Goal: Task Accomplishment & Management: Use online tool/utility

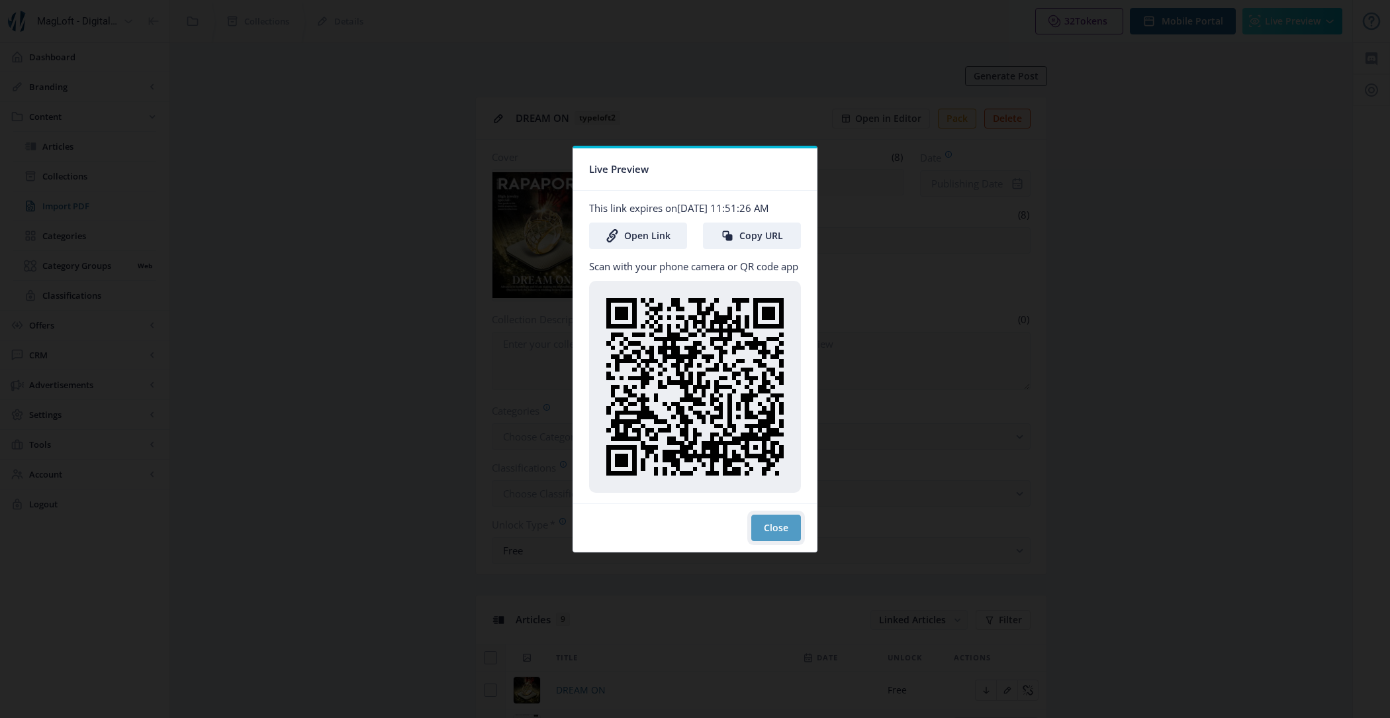
click at [765, 538] on button "Close" at bounding box center [776, 527] width 50 height 26
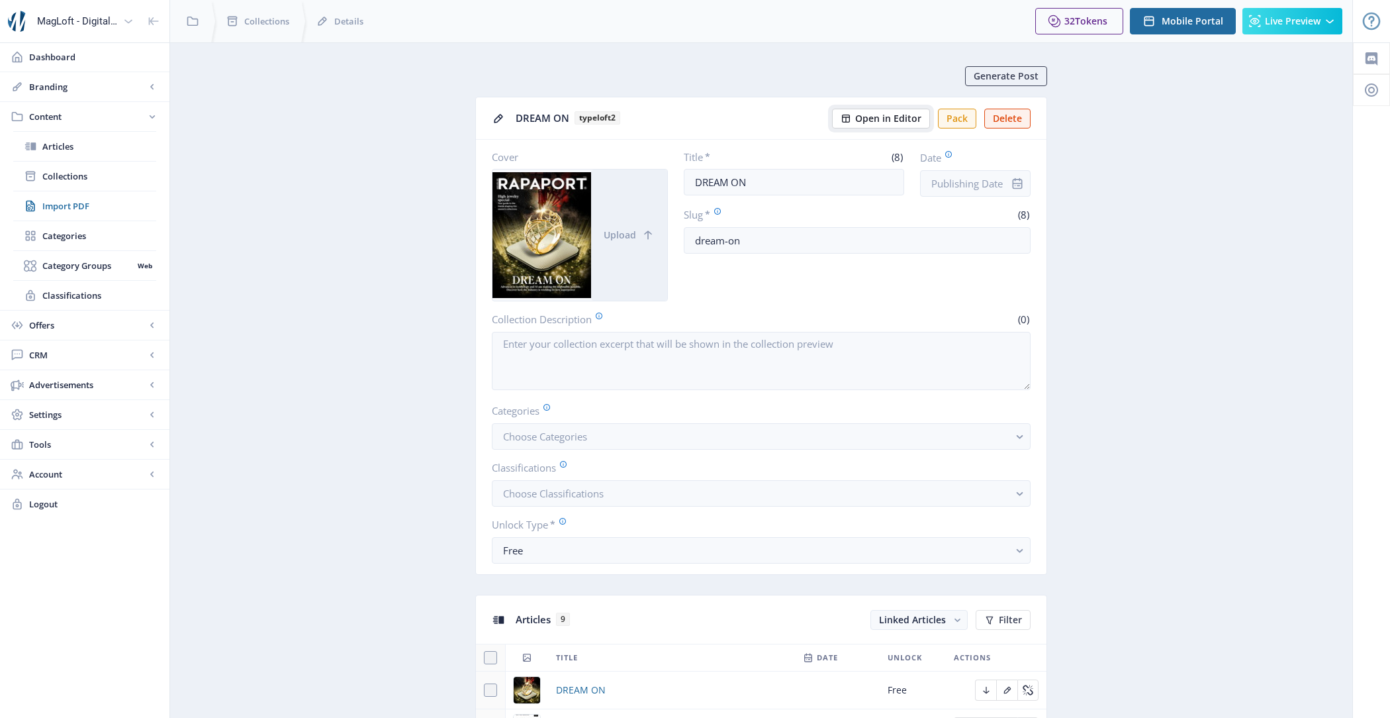
click at [893, 109] on button "Open in Editor" at bounding box center [881, 119] width 98 height 20
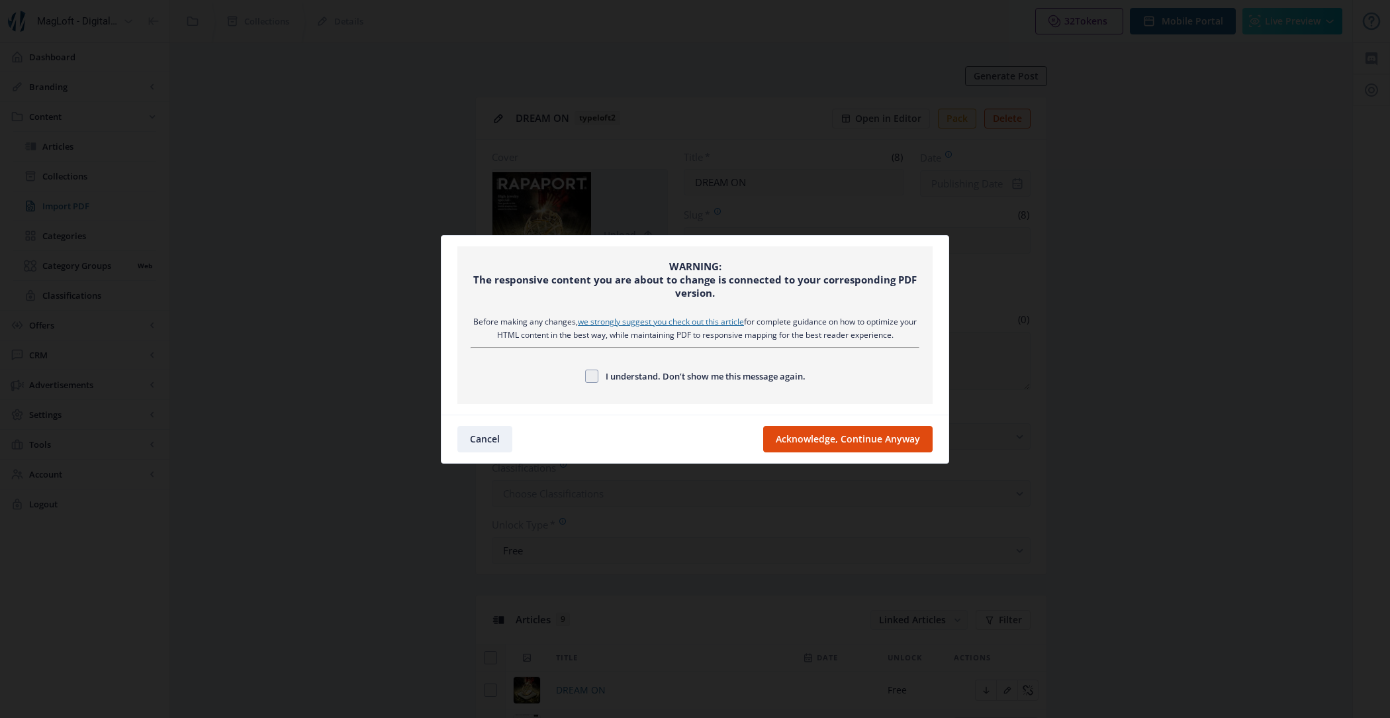
click at [773, 371] on span "I understand. Don’t show me this message again." at bounding box center [702, 376] width 207 height 16
click at [586, 375] on input "I understand. Don’t show me this message again." at bounding box center [585, 375] width 1 height 1
checkbox input "true"
click at [836, 438] on button "Acknowledge, Continue Anyway" at bounding box center [848, 439] width 170 height 26
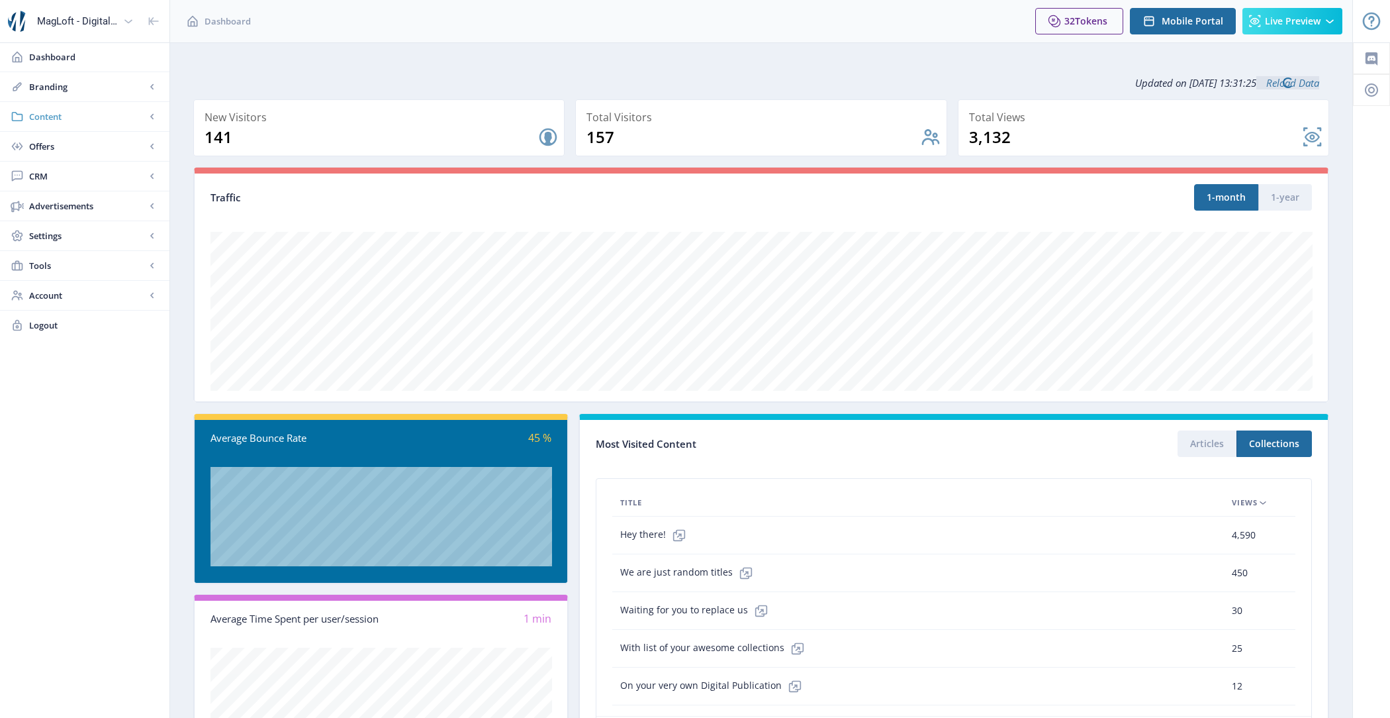
click at [59, 117] on span "Content" at bounding box center [87, 116] width 117 height 13
click at [107, 175] on span "Collections" at bounding box center [99, 176] width 114 height 13
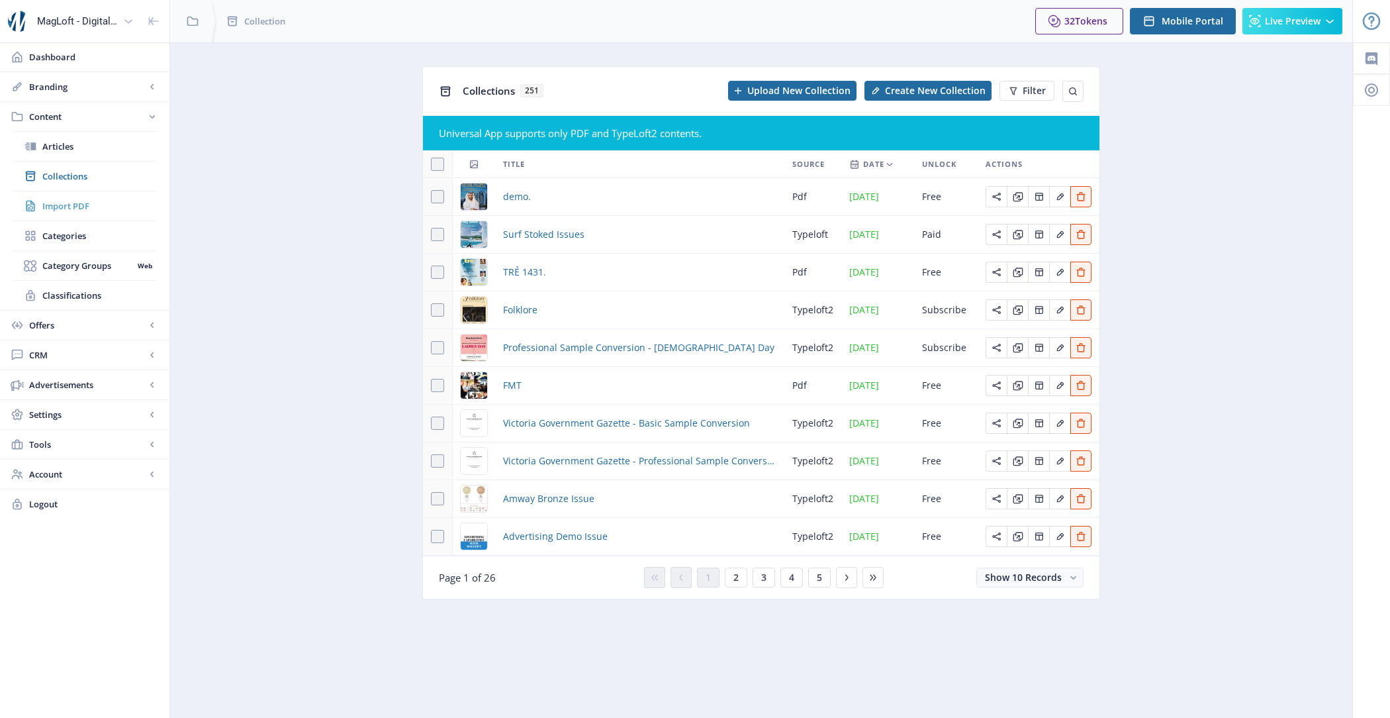
click at [85, 199] on span "Import PDF" at bounding box center [99, 205] width 114 height 13
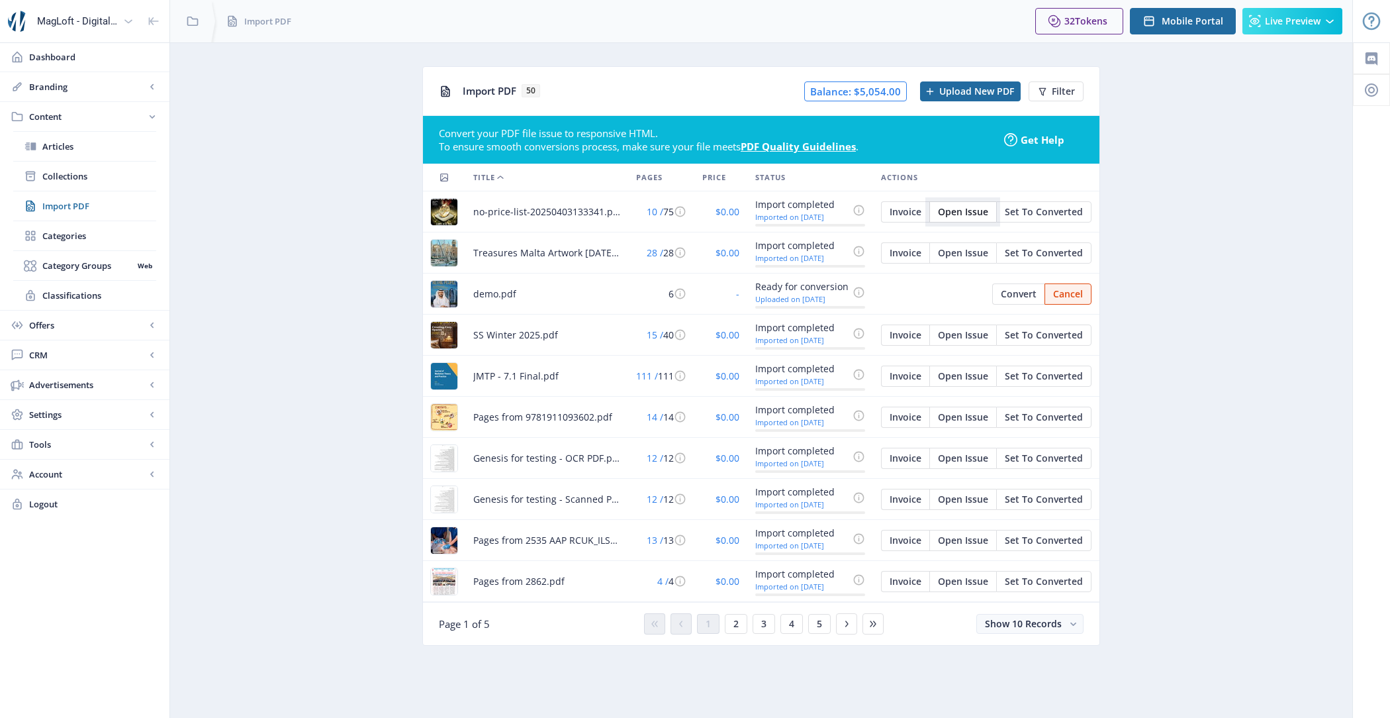
click at [959, 215] on span "Open Issue" at bounding box center [963, 212] width 50 height 11
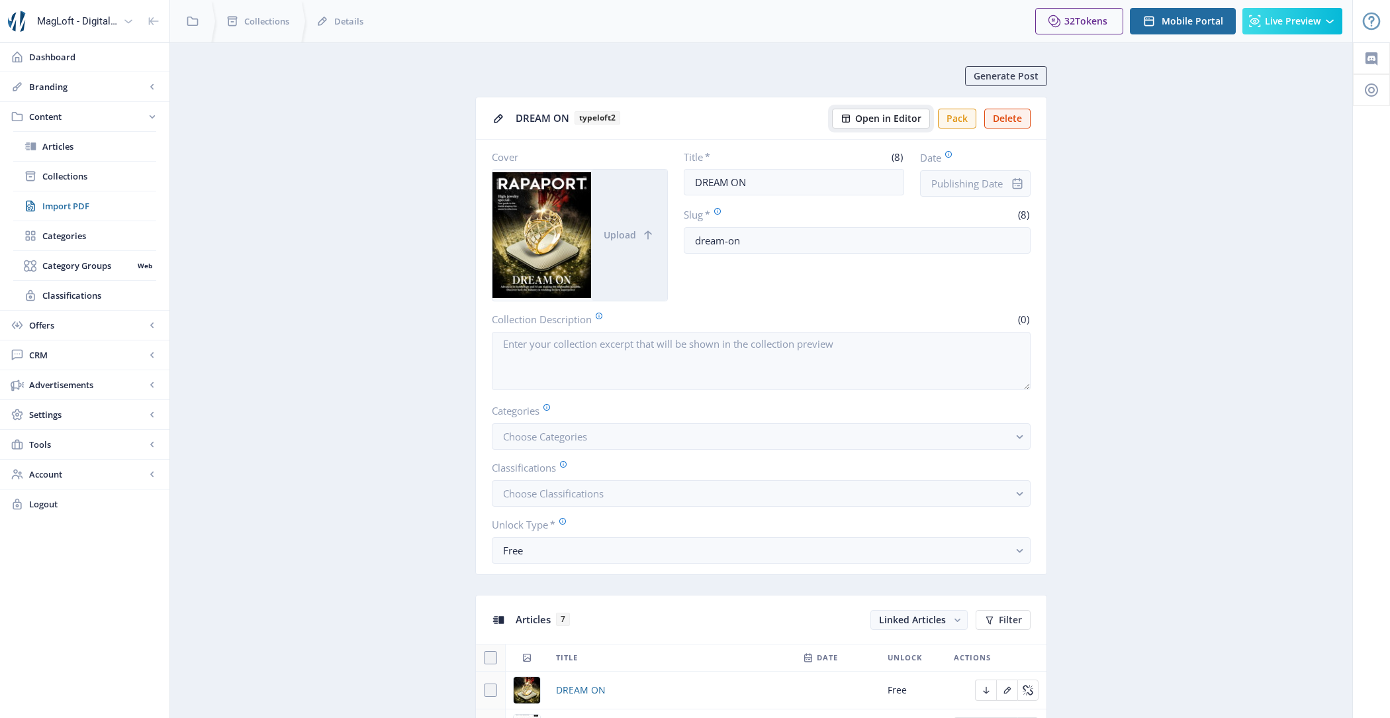
click at [874, 124] on button "Open in Editor" at bounding box center [881, 119] width 98 height 20
click at [1296, 16] on span "Live Preview" at bounding box center [1293, 21] width 56 height 11
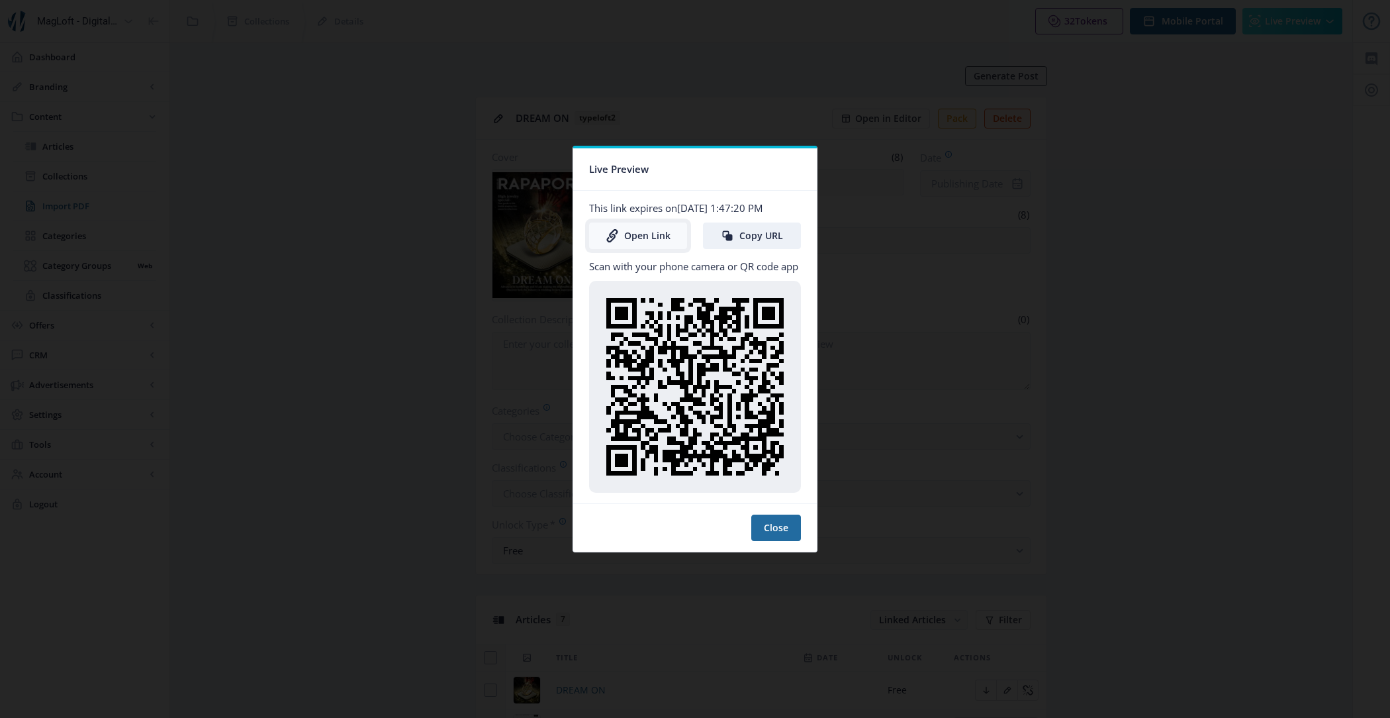
click at [640, 233] on link "Open Link" at bounding box center [638, 235] width 98 height 26
click at [770, 533] on button "Close" at bounding box center [776, 527] width 50 height 26
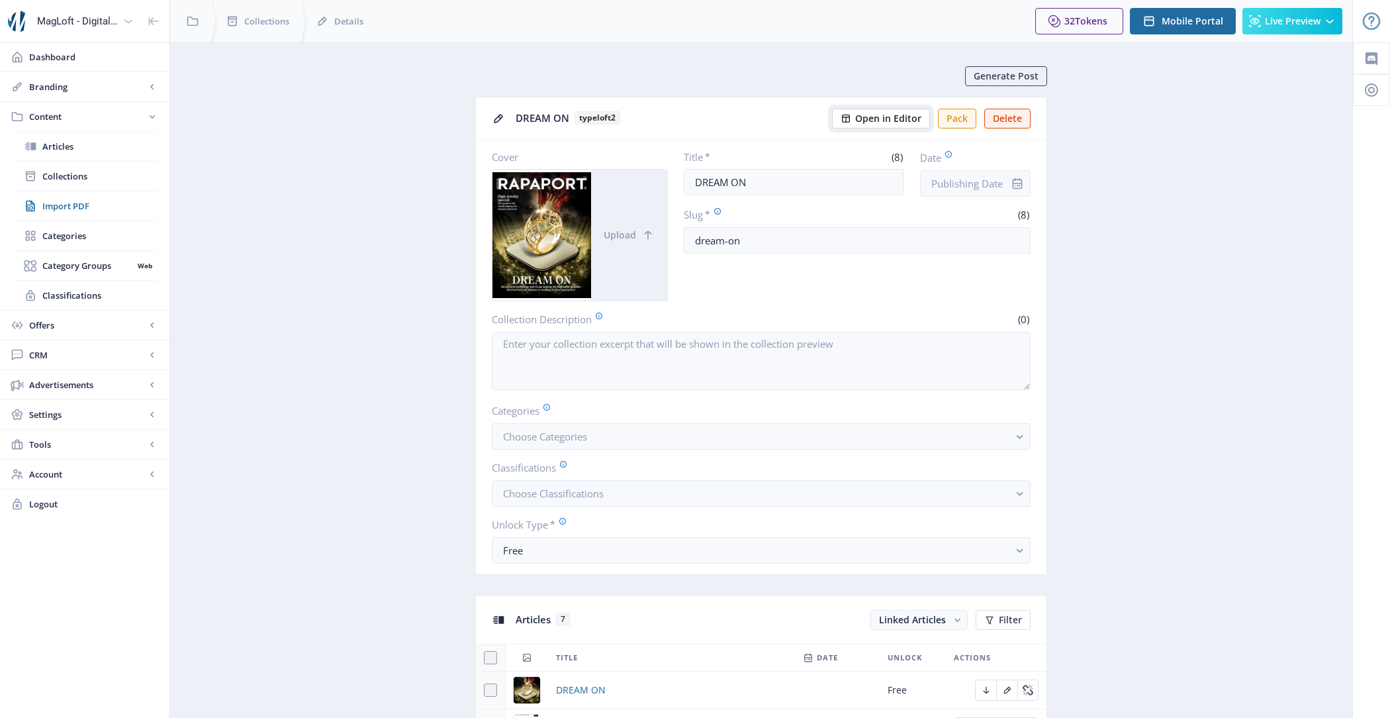
click at [874, 122] on span "Open in Editor" at bounding box center [888, 118] width 66 height 11
click at [1275, 26] on span "Live Preview" at bounding box center [1293, 21] width 56 height 11
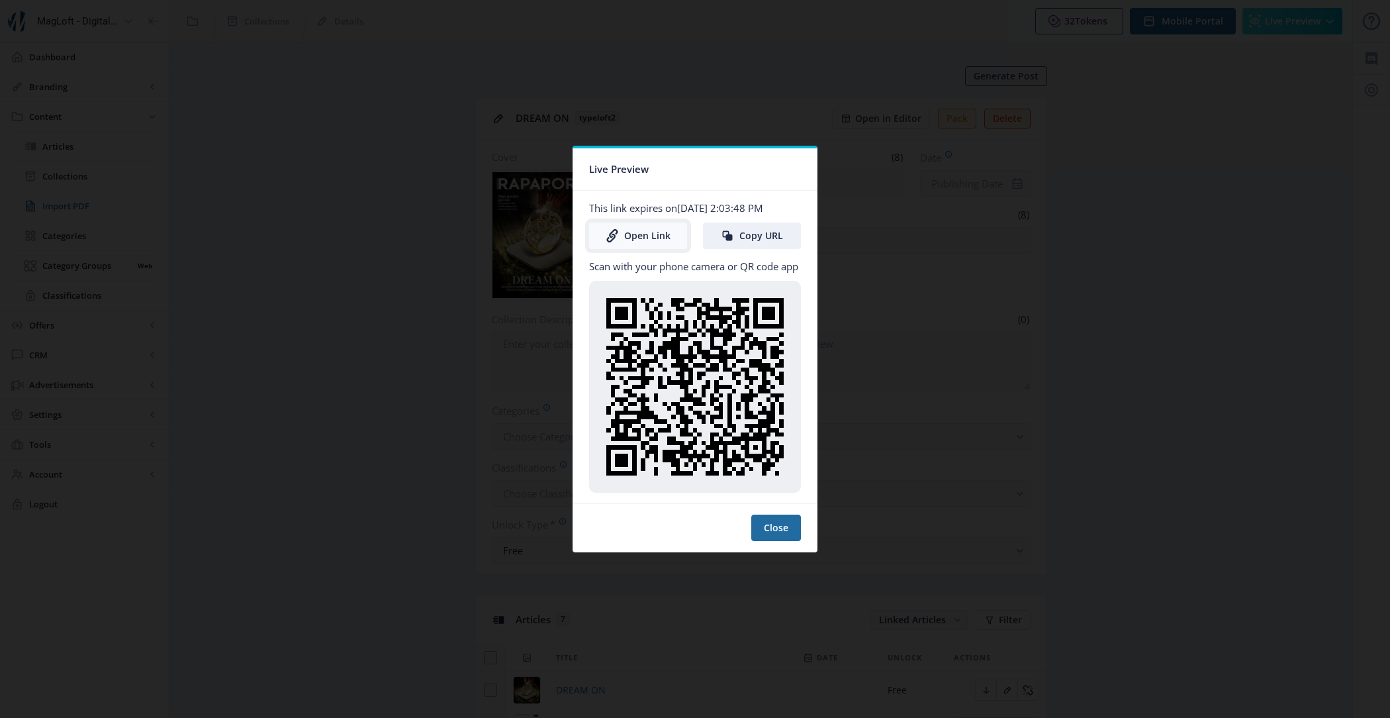
click at [640, 238] on link "Open Link" at bounding box center [638, 235] width 98 height 26
click at [794, 534] on button "Close" at bounding box center [776, 527] width 50 height 26
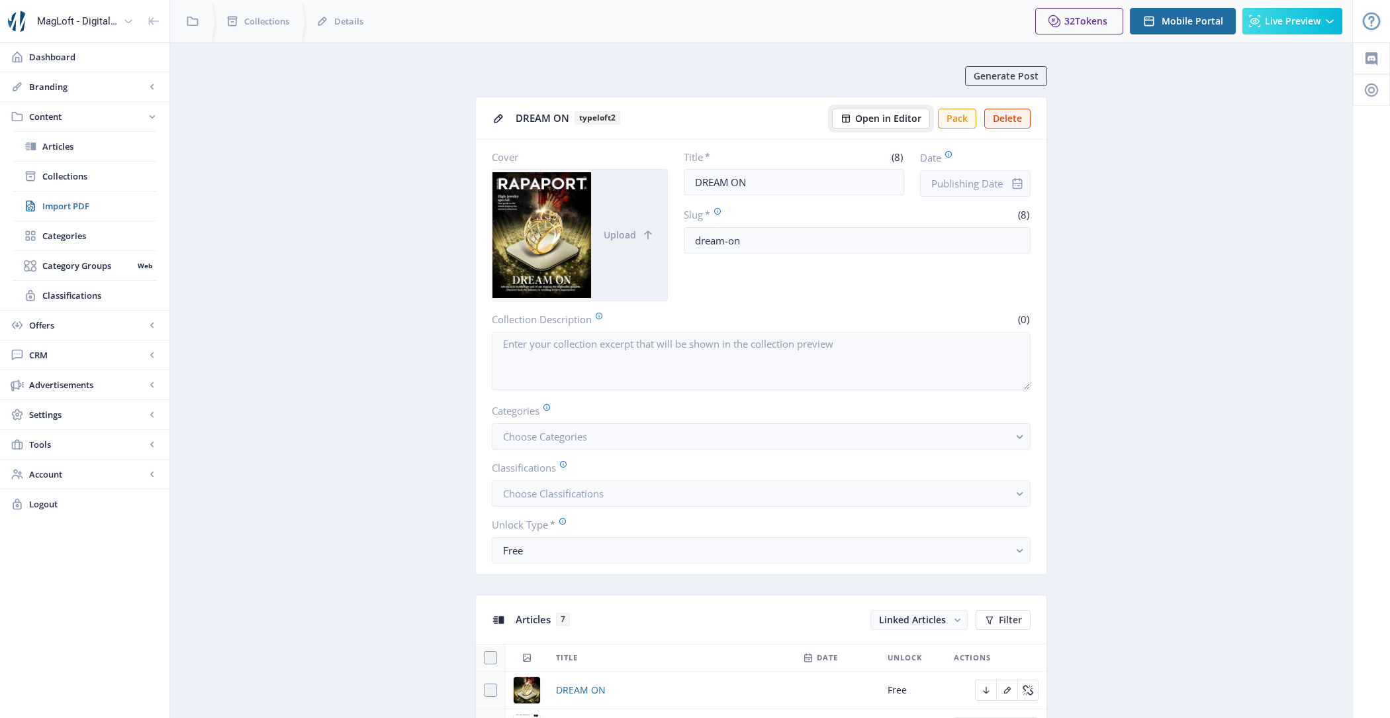
click at [896, 115] on span "Open in Editor" at bounding box center [888, 118] width 66 height 11
click at [1296, 26] on span "Live Preview" at bounding box center [1293, 21] width 56 height 11
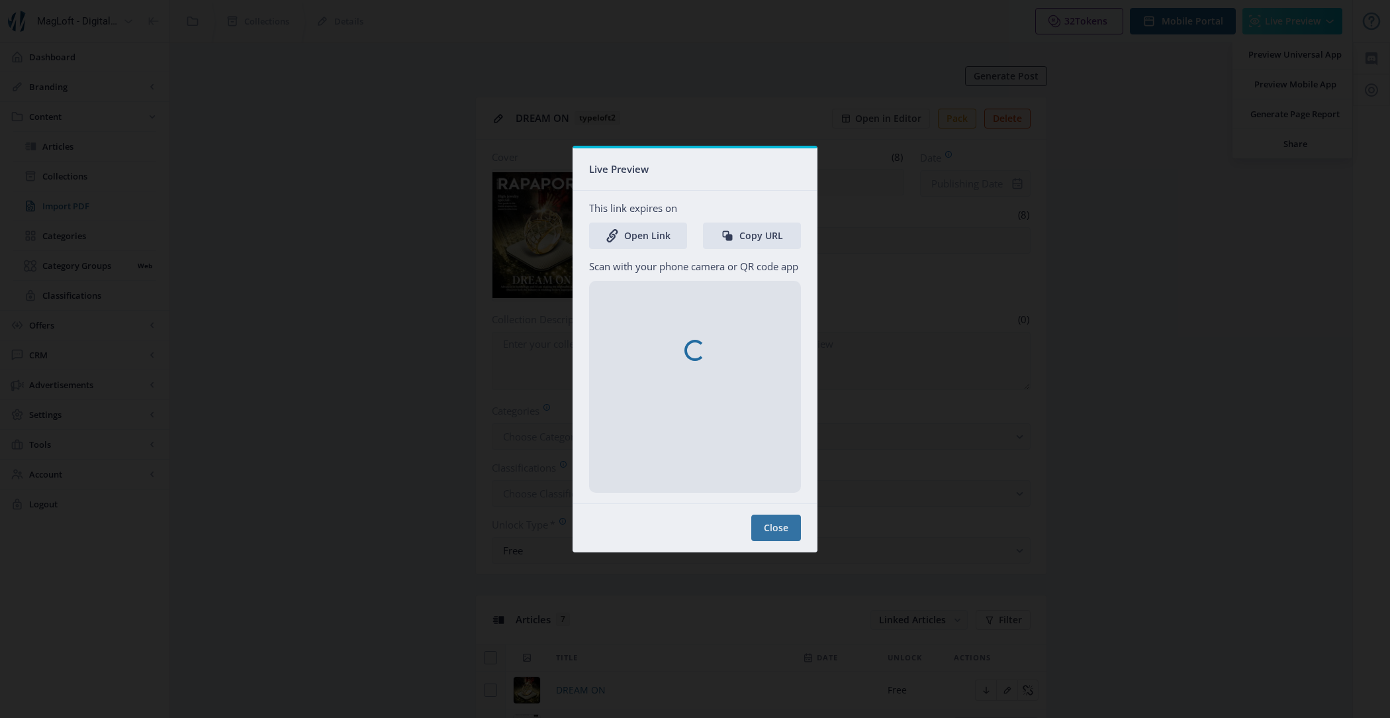
click at [630, 240] on nb-spinner at bounding box center [695, 349] width 244 height 403
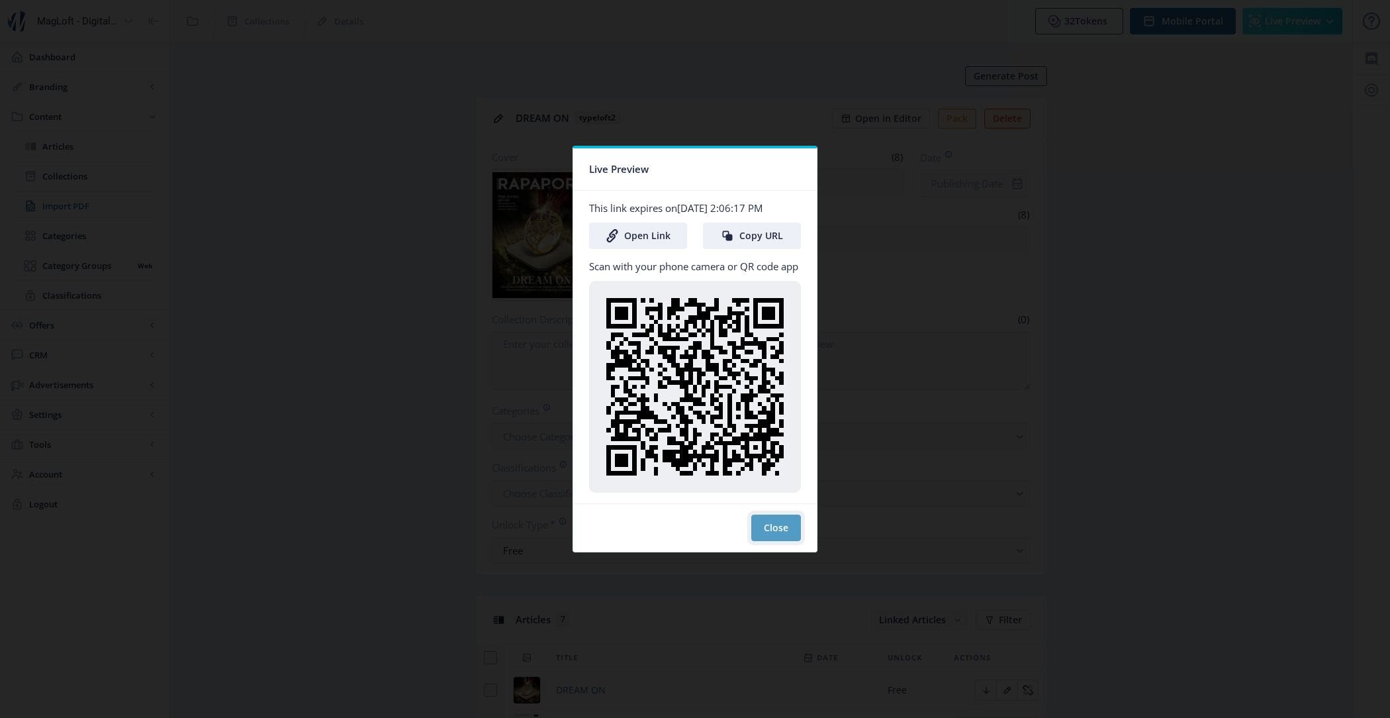
click at [779, 520] on button "Close" at bounding box center [776, 527] width 50 height 26
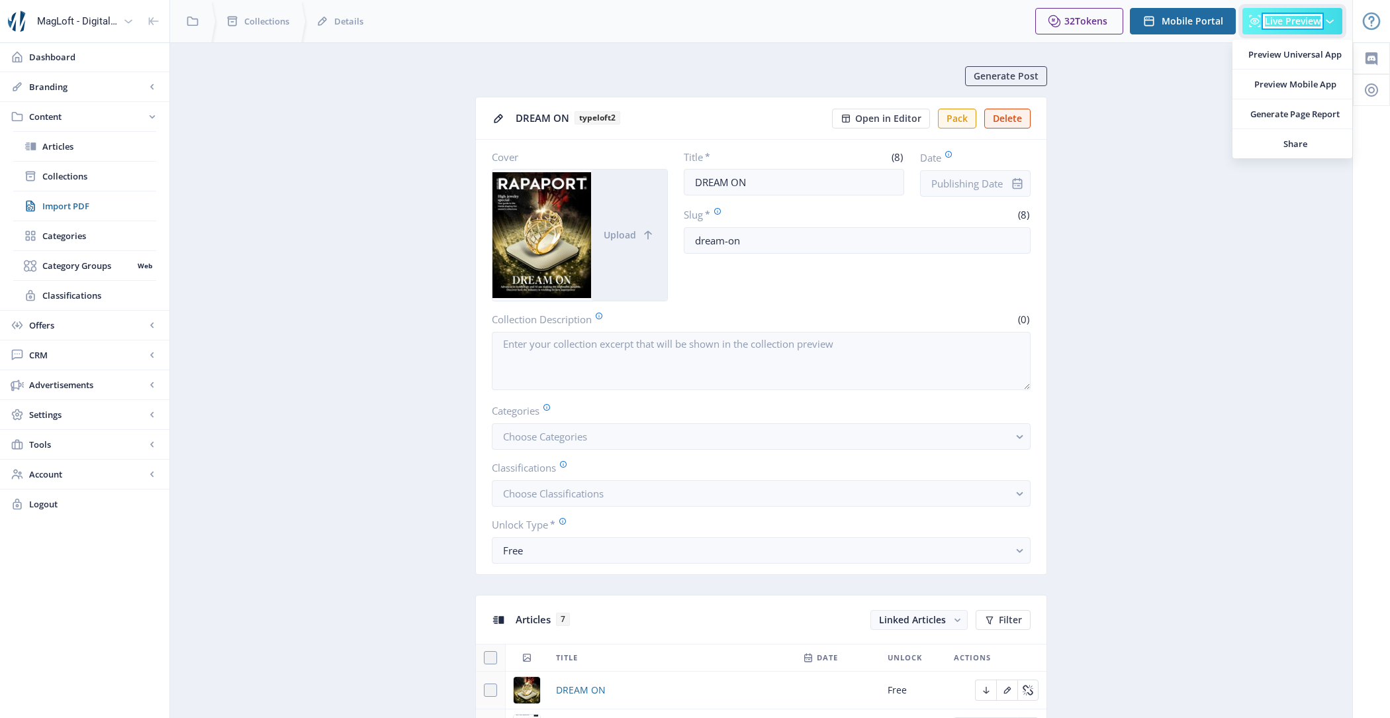
click at [1296, 16] on span "Live Preview" at bounding box center [1293, 21] width 56 height 11
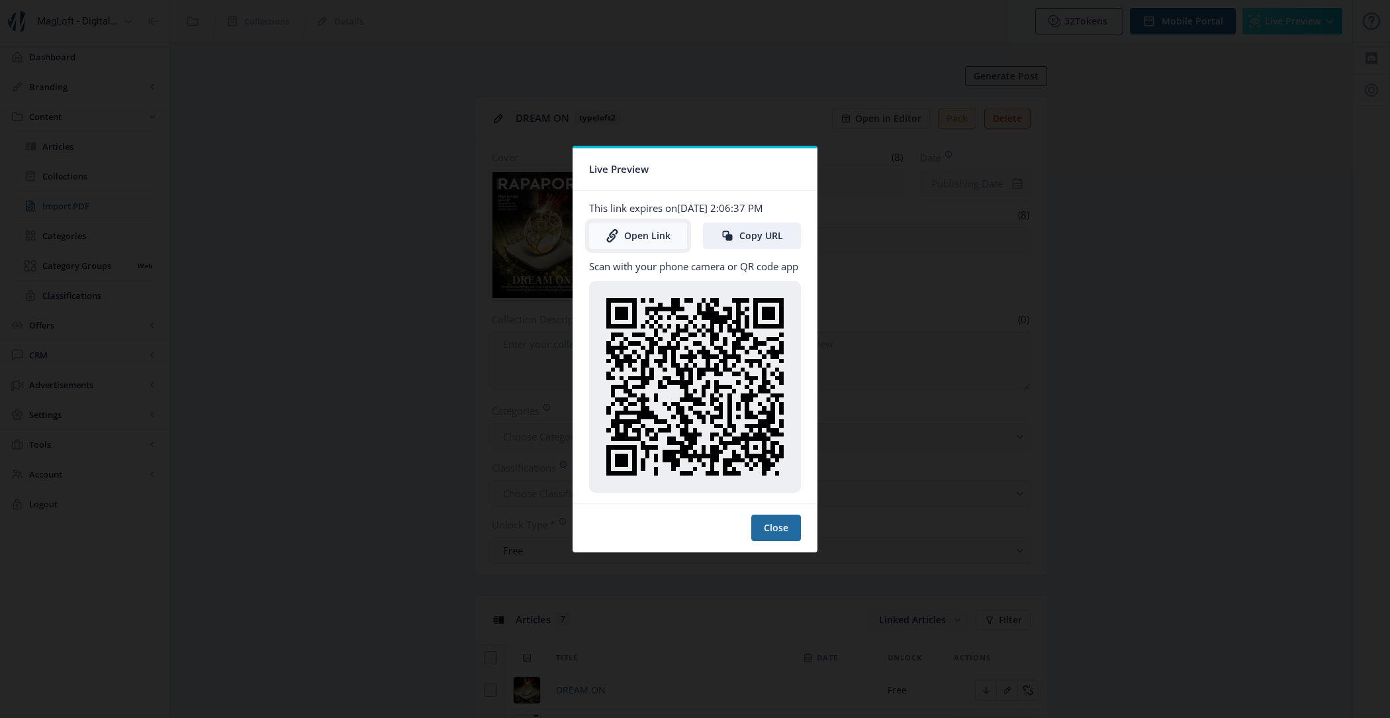
click at [655, 232] on link "Open Link" at bounding box center [638, 235] width 98 height 26
click at [777, 525] on button "Close" at bounding box center [776, 527] width 50 height 26
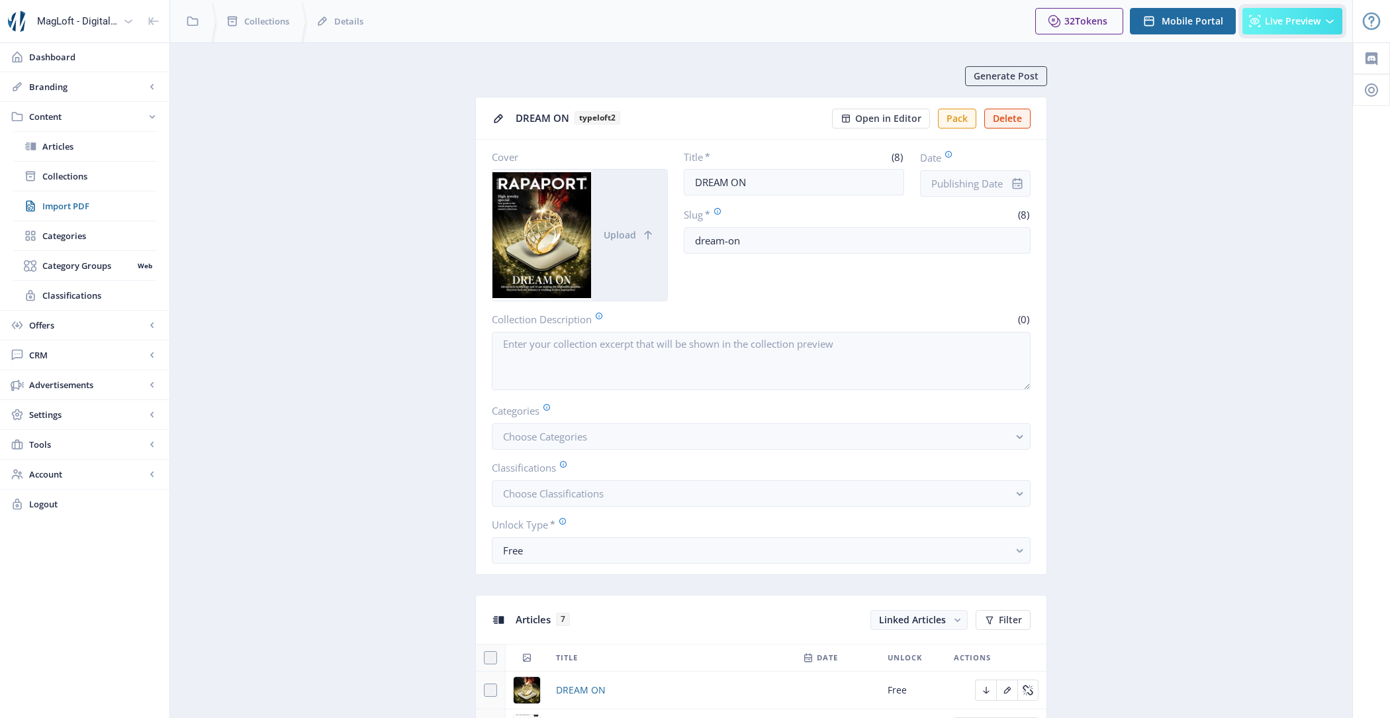
click at [1287, 32] on button "Live Preview" at bounding box center [1293, 21] width 100 height 26
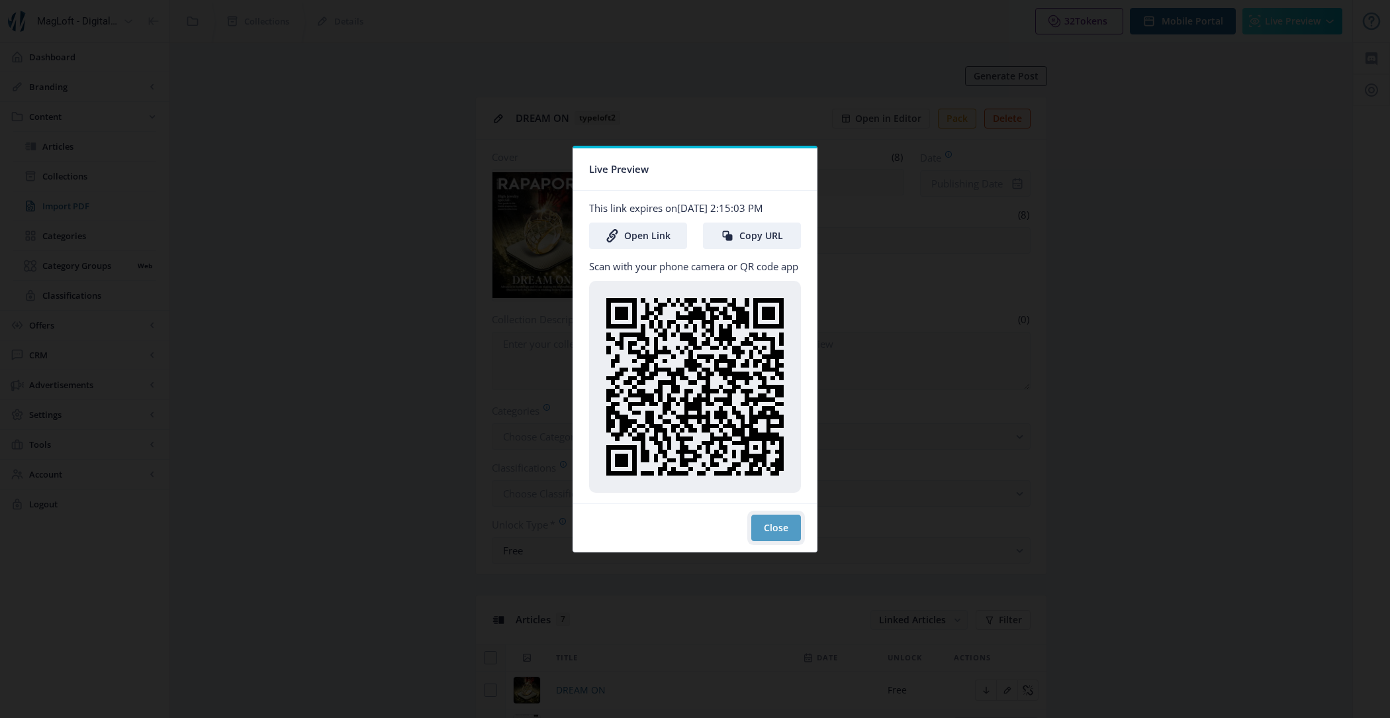
click at [771, 520] on button "Close" at bounding box center [776, 527] width 50 height 26
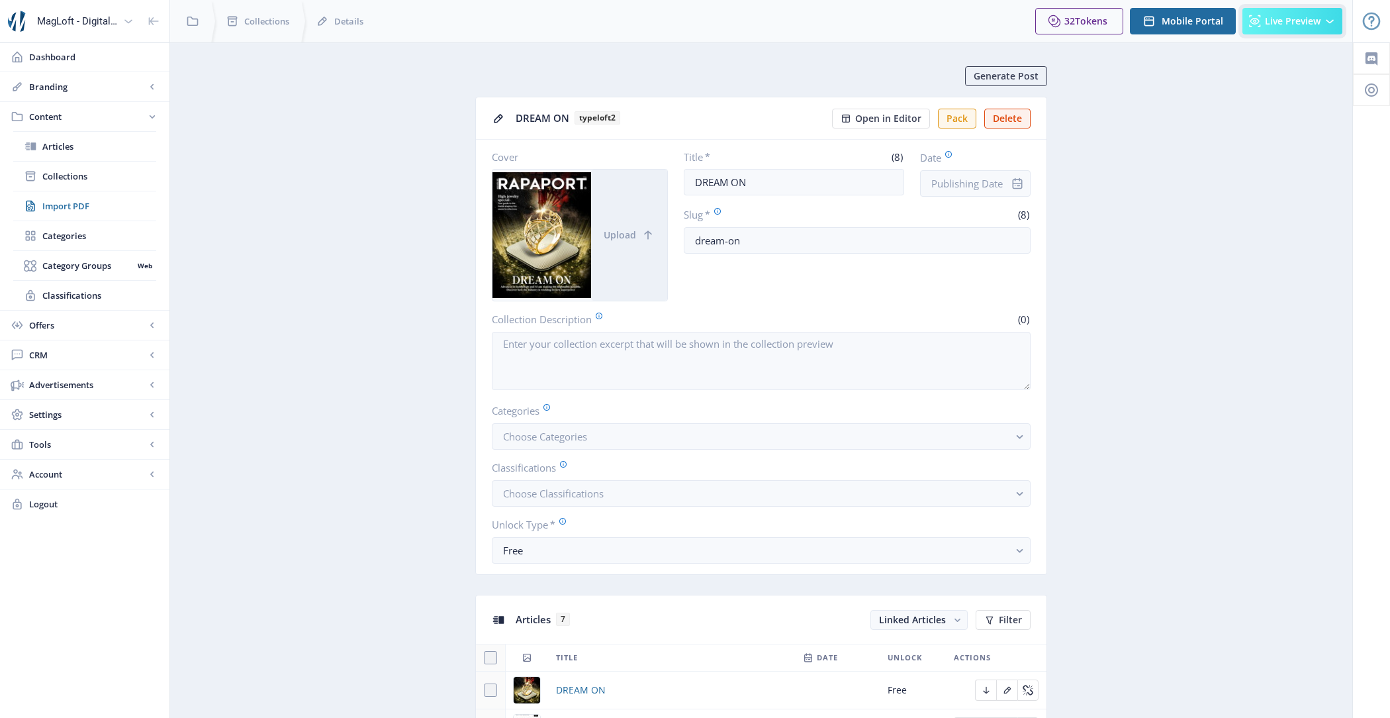
click at [1263, 17] on button "Live Preview" at bounding box center [1293, 21] width 100 height 26
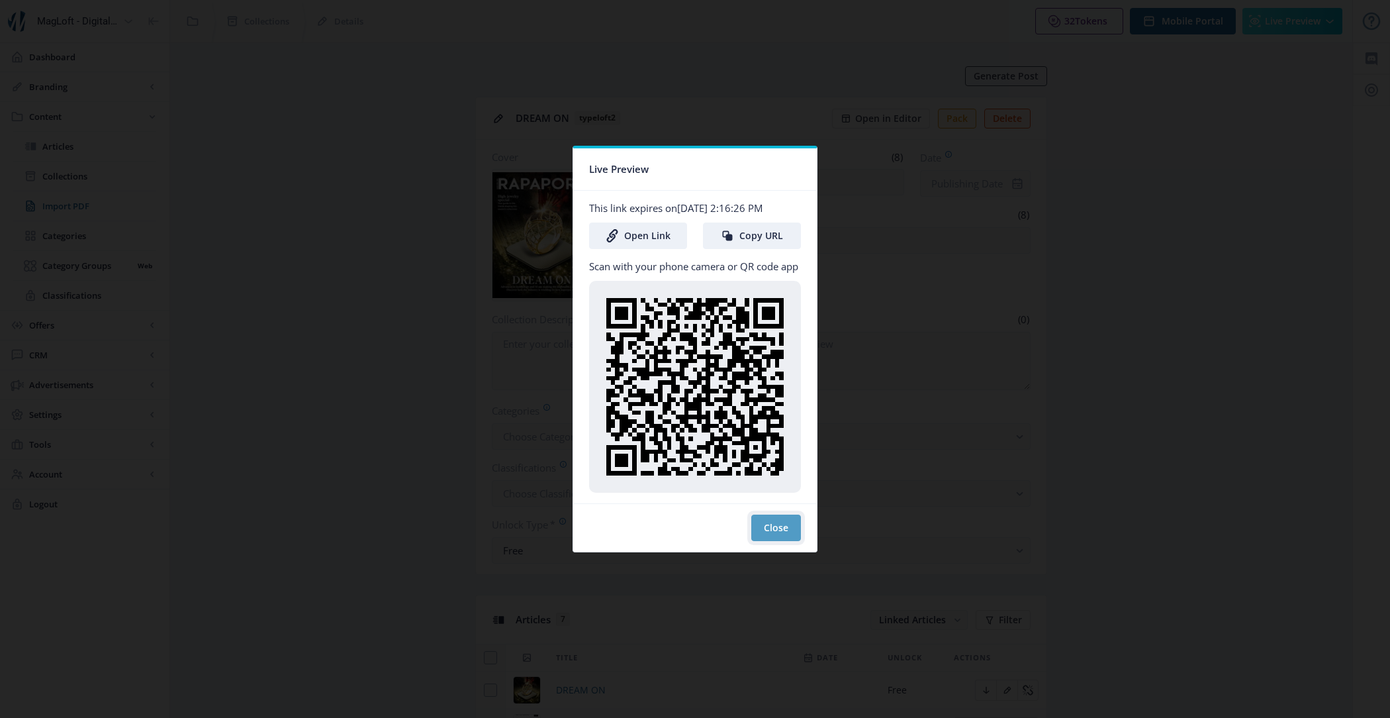
click at [777, 524] on button "Close" at bounding box center [776, 527] width 50 height 26
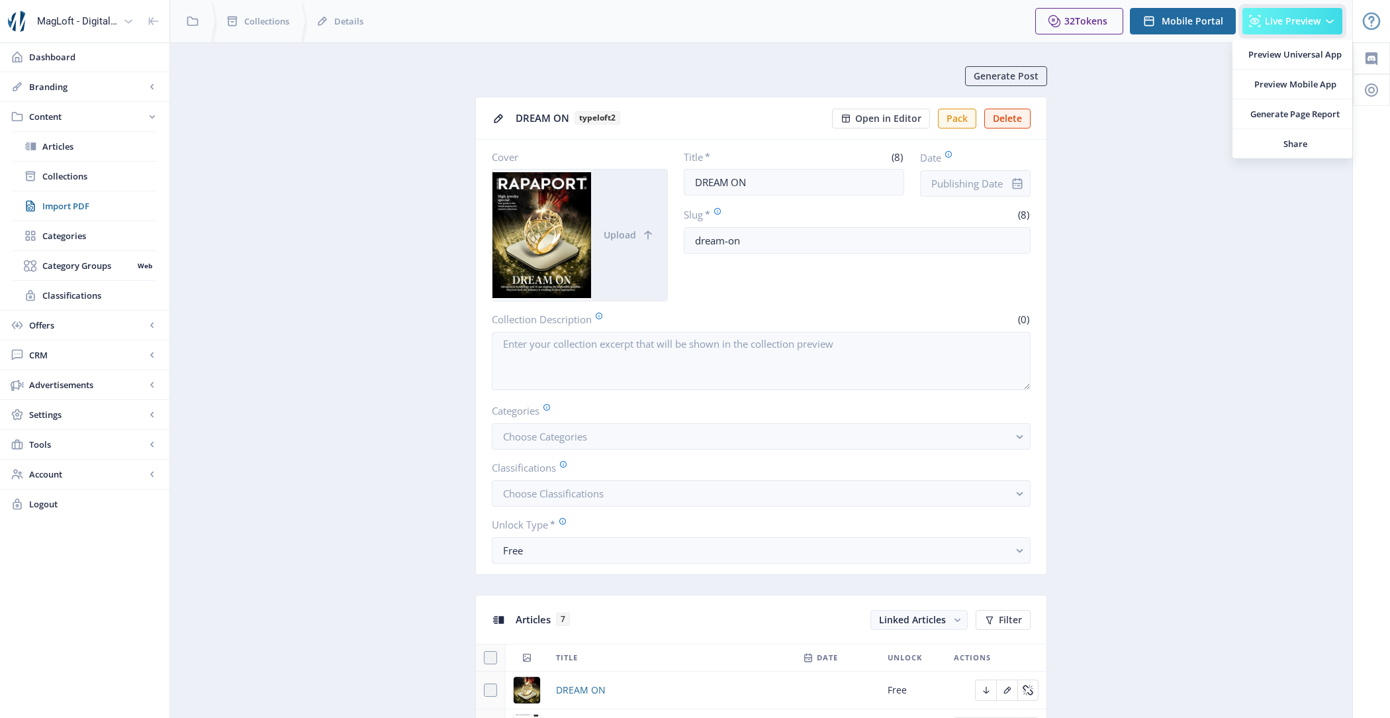
click at [1275, 30] on button "Live Preview" at bounding box center [1293, 21] width 100 height 26
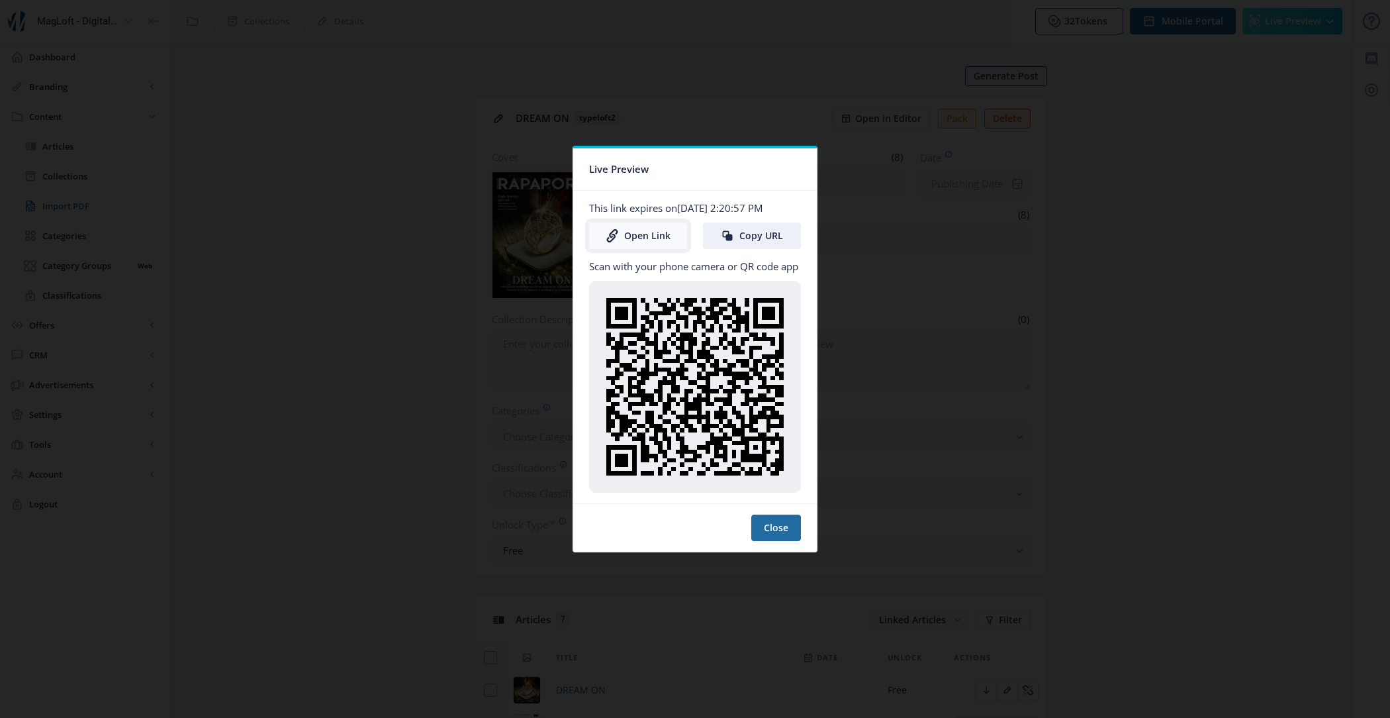
click at [662, 236] on link "Open Link" at bounding box center [638, 235] width 98 height 26
